Goal: Transaction & Acquisition: Subscribe to service/newsletter

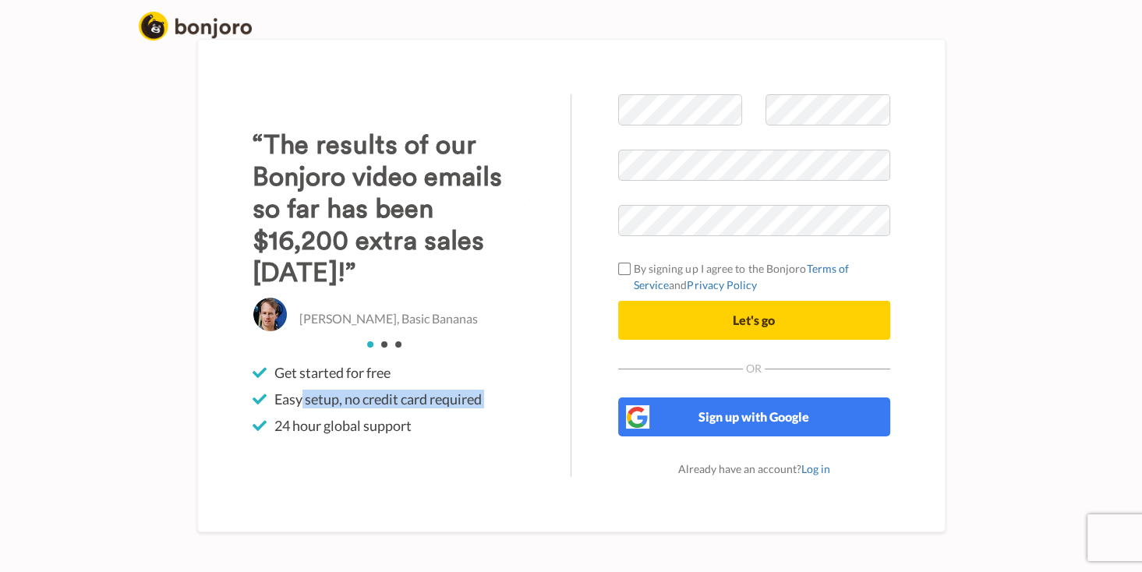
drag, startPoint x: 302, startPoint y: 428, endPoint x: 520, endPoint y: 436, distance: 218.4
click at [520, 435] on ul "Get started for free Easy setup, no credit card required 24 hour global support" at bounding box center [389, 399] width 272 height 72
click at [459, 471] on div "“The results of our Bonjoro video emails so far has been $16,200 extra sales wi…" at bounding box center [389, 285] width 366 height 383
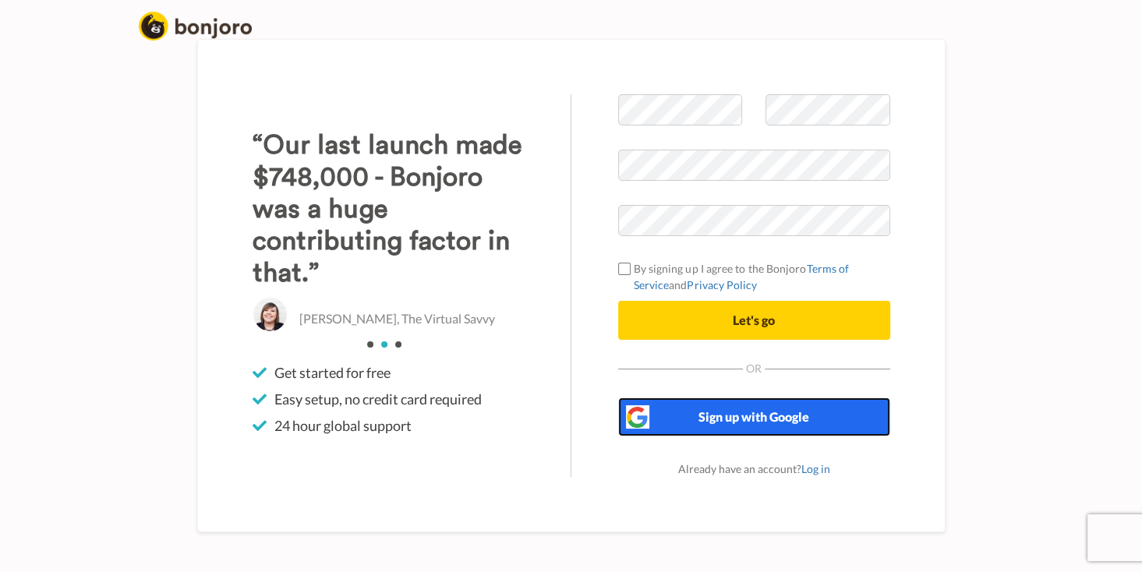
click at [773, 436] on button "Sign up with Google" at bounding box center [754, 416] width 272 height 39
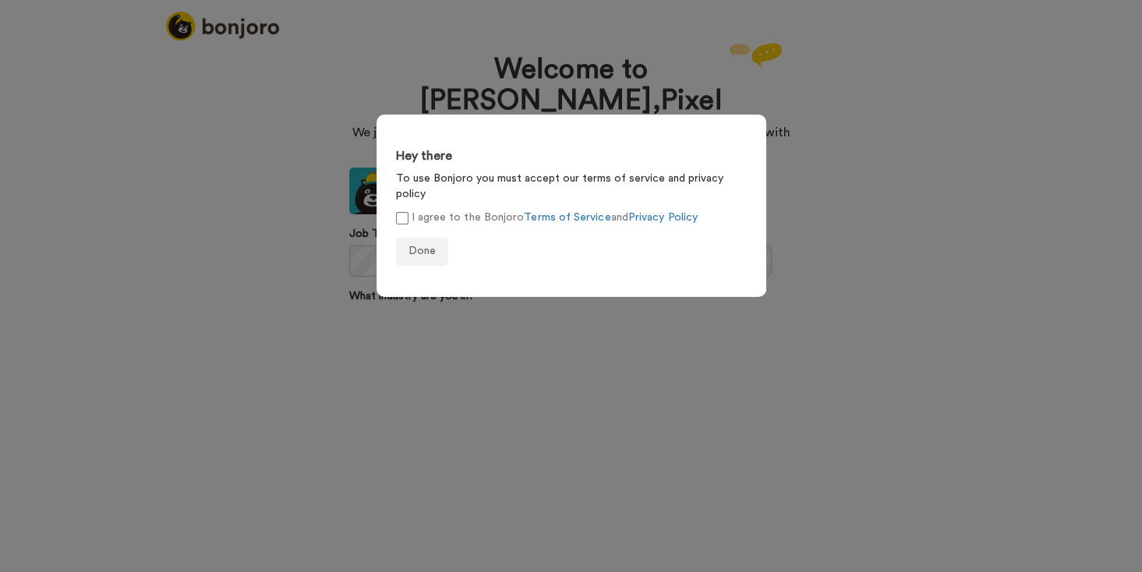
click at [399, 210] on label "I agree to the Bonjoro Terms of Service and Privacy Policy" at bounding box center [547, 218] width 302 height 16
click at [433, 245] on span "Done" at bounding box center [421, 250] width 27 height 11
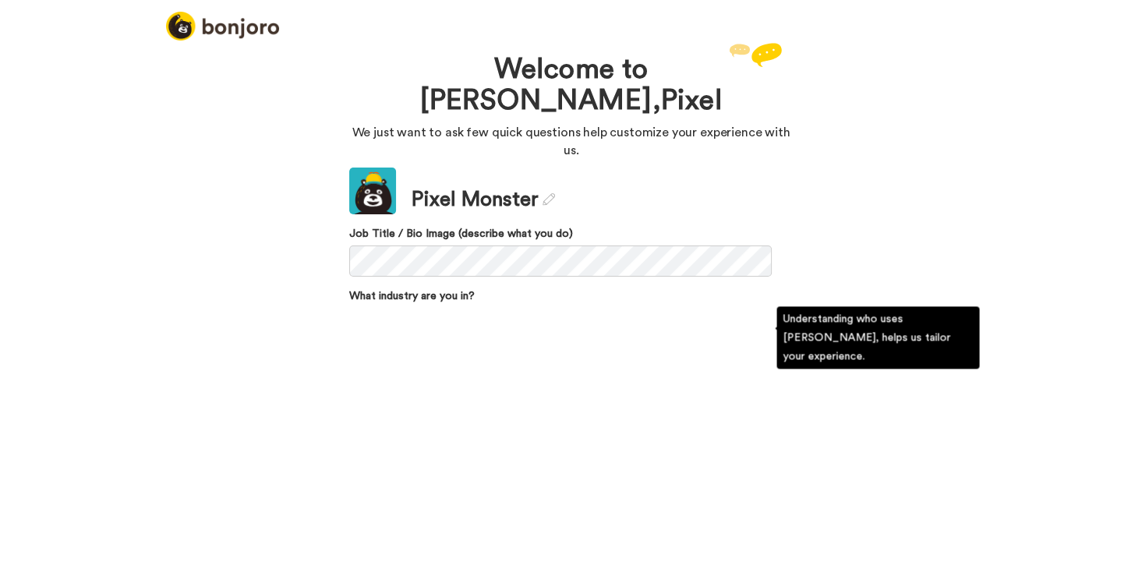
click at [725, 375] on div "Select company size..." at bounding box center [546, 387] width 392 height 25
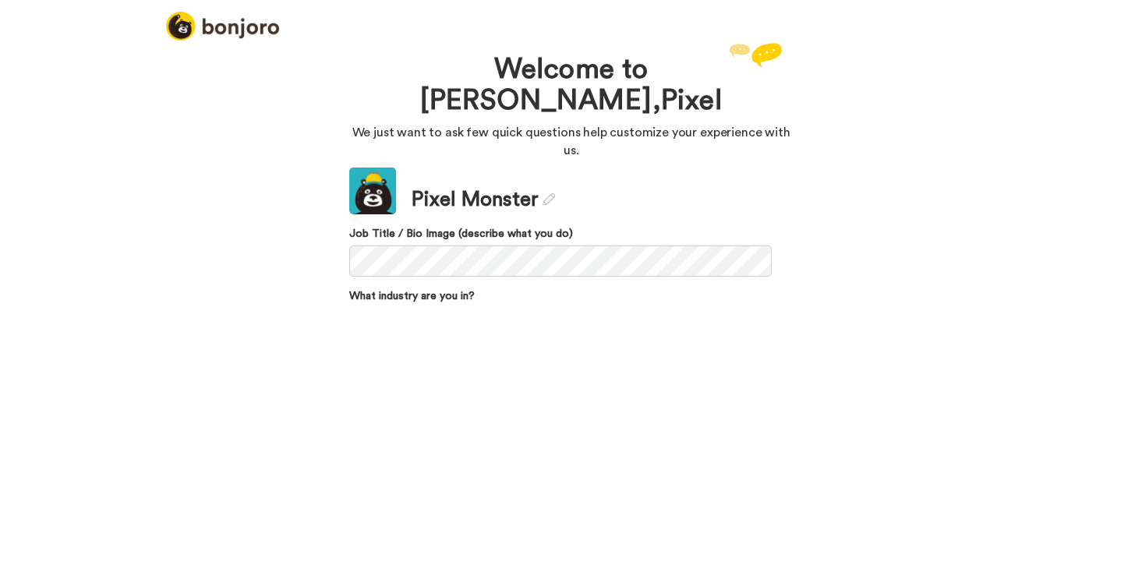
drag, startPoint x: 956, startPoint y: 188, endPoint x: 935, endPoint y: 206, distance: 27.6
click at [957, 189] on div "Welcome to Bonjoro, Pixel We just want to ask few quick questions help customiz…" at bounding box center [571, 172] width 1142 height 267
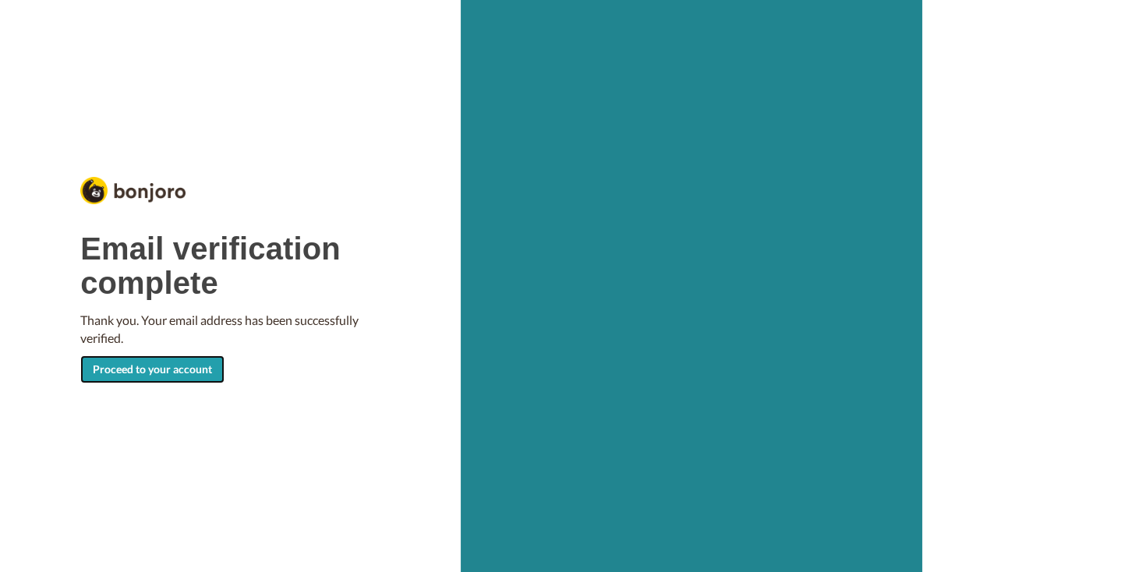
click at [216, 362] on link "Proceed to your account" at bounding box center [152, 369] width 144 height 28
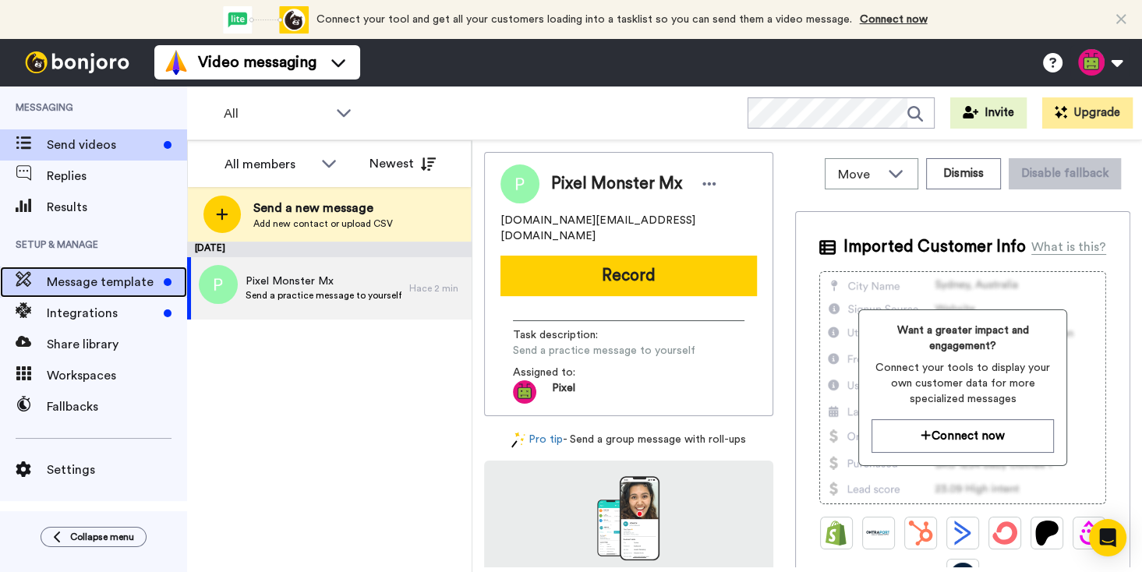
click at [70, 275] on span "Message template" at bounding box center [102, 282] width 111 height 19
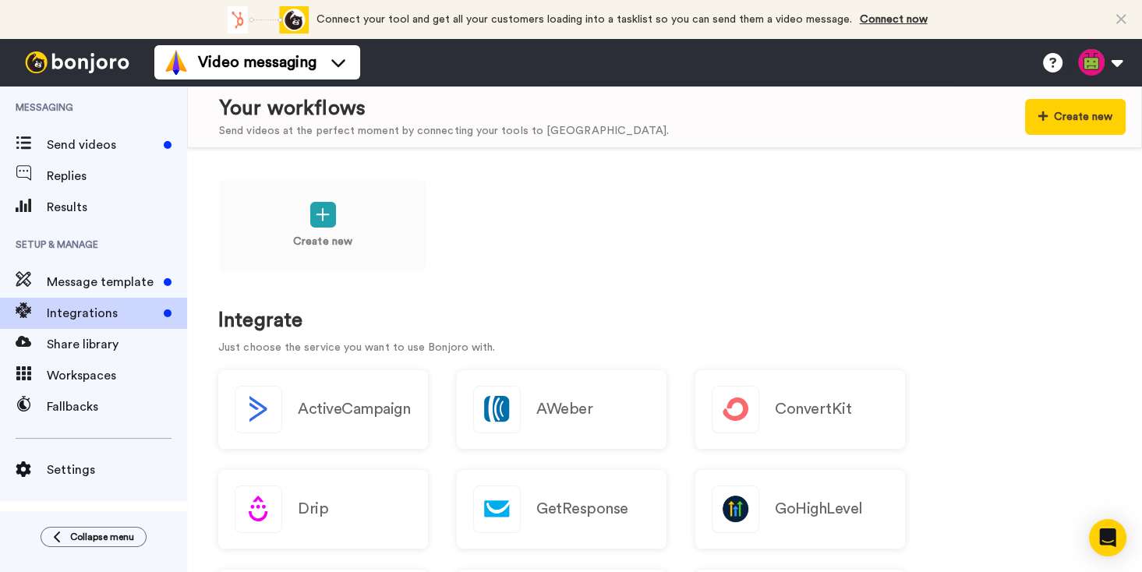
click at [1125, 8] on div "Connect your tool now! Connect your tool and get all your customers loading int…" at bounding box center [571, 19] width 1142 height 39
click at [1121, 17] on icon at bounding box center [1121, 20] width 10 height 16
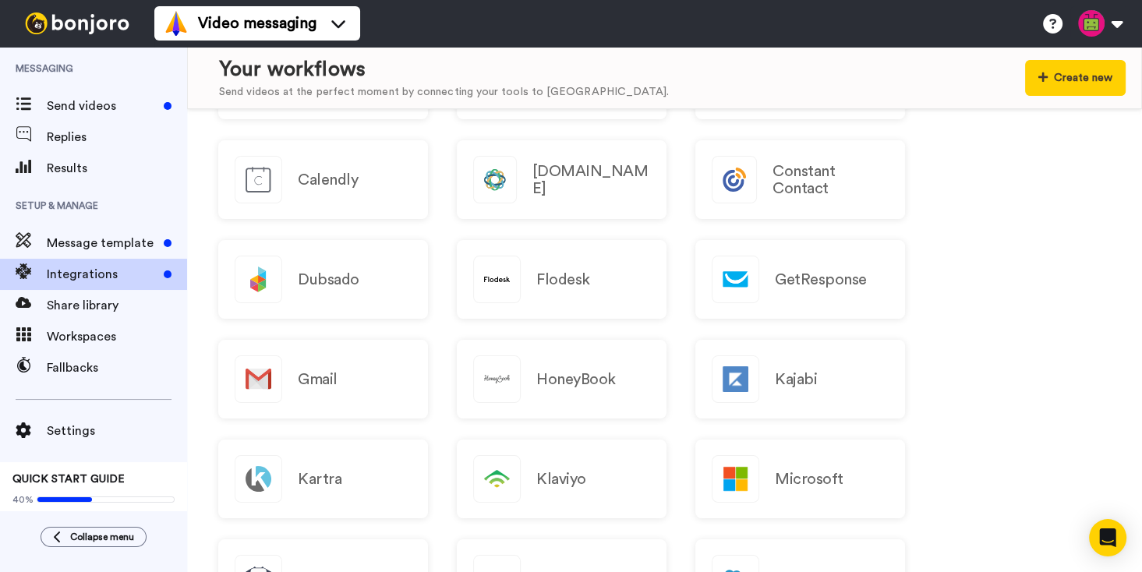
scroll to position [1051, 0]
